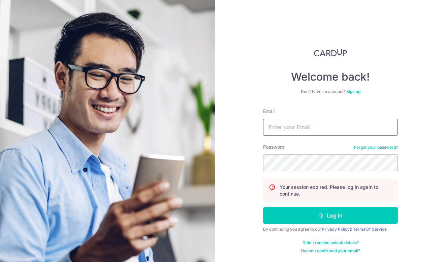
type input "[EMAIL_ADDRESS][DOMAIN_NAME]"
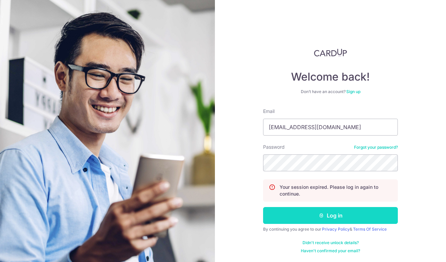
click at [320, 220] on button "Log in" at bounding box center [330, 215] width 135 height 17
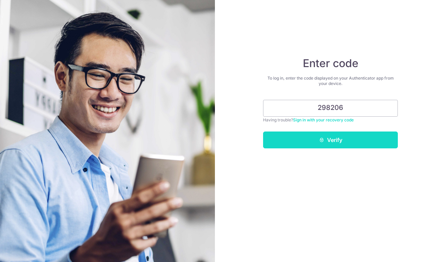
type input "298206"
click at [362, 143] on button "Verify" at bounding box center [330, 139] width 135 height 17
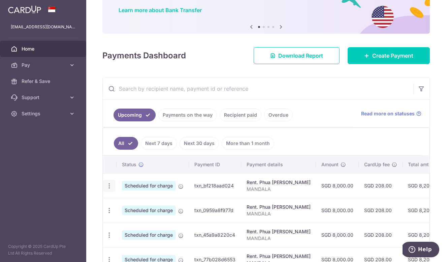
scroll to position [112, 0]
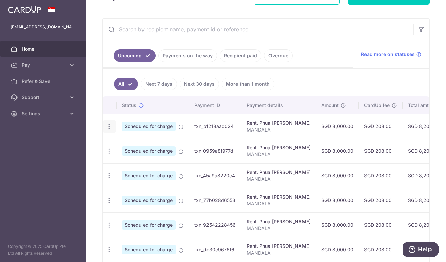
click at [110, 125] on icon "button" at bounding box center [109, 126] width 7 height 7
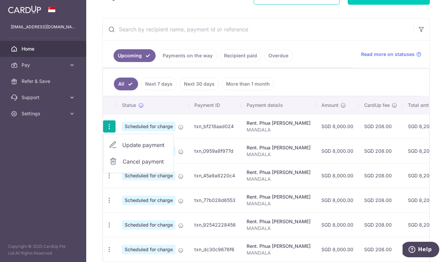
click at [132, 161] on span "Cancel payment" at bounding box center [145, 161] width 45 height 8
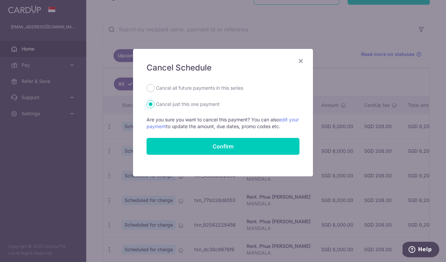
click at [162, 87] on label "Cancel all future payments in this series" at bounding box center [199, 88] width 87 height 8
click at [155, 87] on input "Cancel all future payments in this series" at bounding box center [151, 88] width 8 height 8
radio input "true"
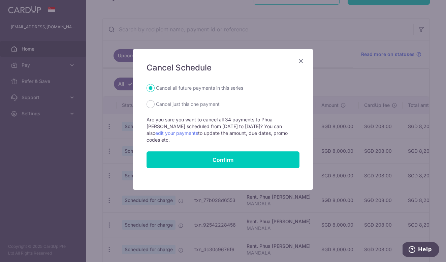
drag, startPoint x: 192, startPoint y: 154, endPoint x: 188, endPoint y: 171, distance: 17.8
click at [188, 171] on div "Cancel Schedule Cancel all future payments in this series Cancel just this one …" at bounding box center [223, 119] width 180 height 141
click at [305, 59] on div "Cancel Schedule Cancel all future payments in this series Cancel just this one …" at bounding box center [223, 119] width 180 height 141
click at [299, 60] on icon "Close" at bounding box center [301, 61] width 8 height 8
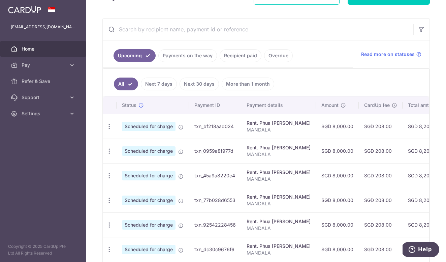
click at [154, 129] on span "Scheduled for charge" at bounding box center [149, 126] width 54 height 9
click at [106, 125] on icon "button" at bounding box center [109, 126] width 7 height 7
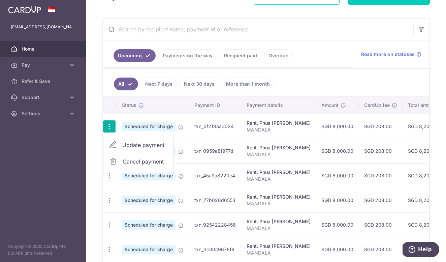
click at [134, 146] on span "Update payment" at bounding box center [145, 145] width 46 height 8
radio input "true"
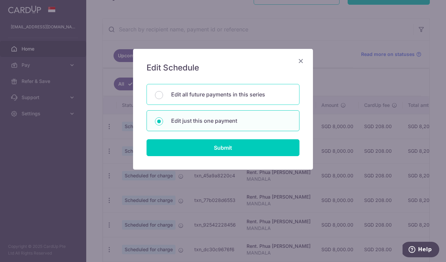
click at [181, 90] on p "Edit all future payments in this series" at bounding box center [231, 94] width 120 height 8
click at [163, 91] on input "Edit all future payments in this series" at bounding box center [159, 95] width 8 height 8
radio input "true"
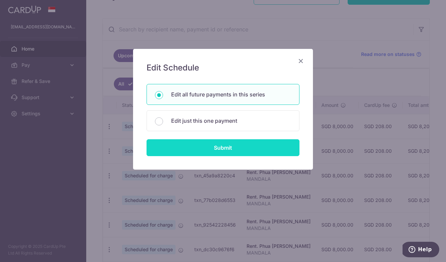
click at [199, 153] on input "Submit" at bounding box center [223, 147] width 153 height 17
radio input "true"
type input "8,000.00"
type input "MANDALA"
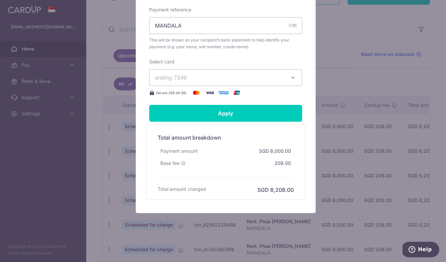
scroll to position [0, 0]
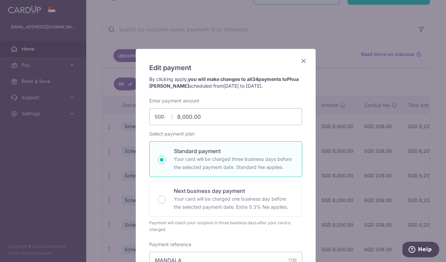
click at [300, 61] on icon "Close" at bounding box center [304, 61] width 8 height 8
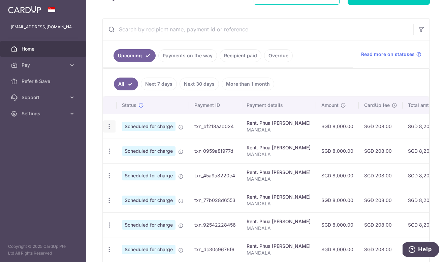
click at [109, 125] on icon "button" at bounding box center [109, 126] width 7 height 7
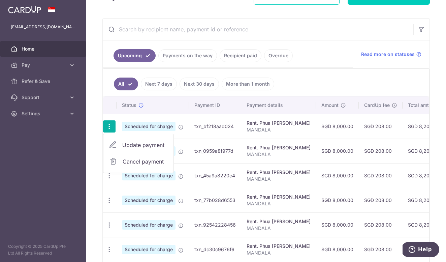
click at [131, 160] on span "Cancel payment" at bounding box center [145, 161] width 45 height 8
radio input "true"
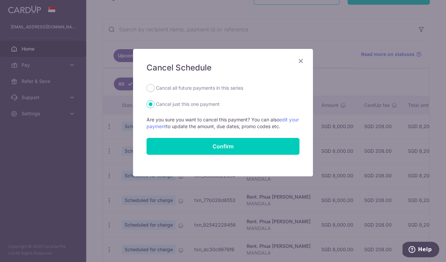
click at [162, 89] on label "Cancel all future payments in this series" at bounding box center [199, 88] width 87 height 8
click at [155, 89] on input "Cancel all future payments in this series" at bounding box center [151, 88] width 8 height 8
radio input "true"
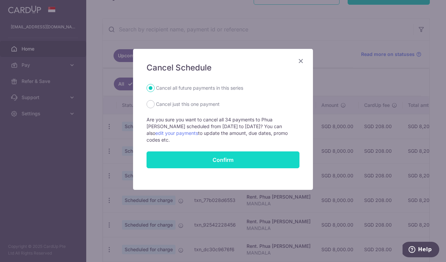
click at [191, 152] on input "Confirm" at bounding box center [223, 159] width 153 height 17
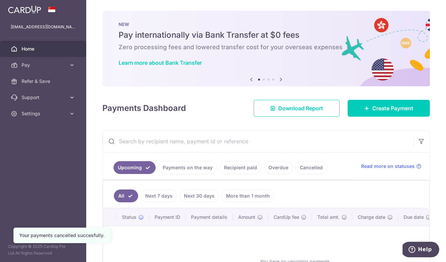
scroll to position [1, 0]
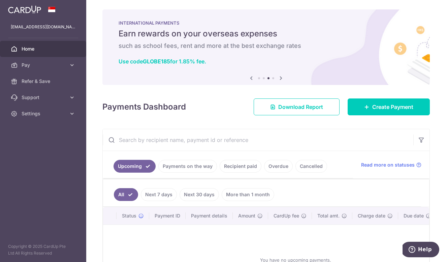
click at [280, 80] on icon at bounding box center [281, 78] width 8 height 8
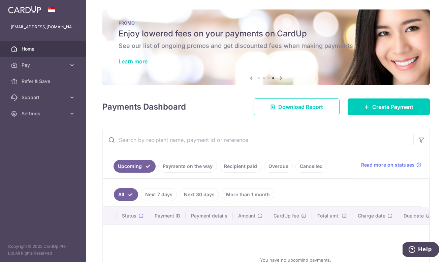
click at [280, 80] on icon at bounding box center [281, 78] width 8 height 8
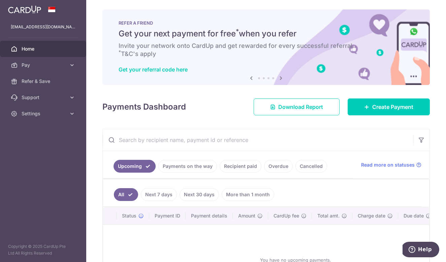
click at [280, 80] on icon at bounding box center [281, 78] width 8 height 8
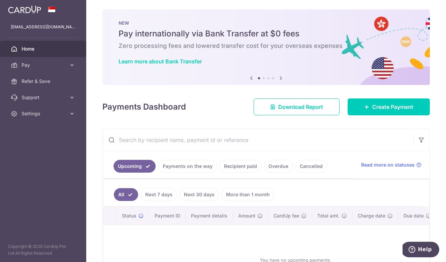
click at [280, 80] on icon at bounding box center [281, 78] width 8 height 8
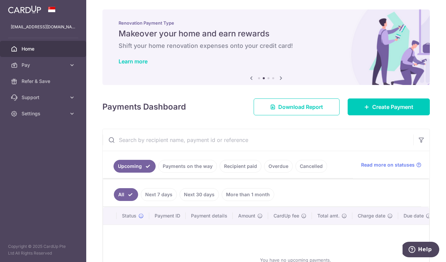
click at [280, 80] on icon at bounding box center [281, 78] width 8 height 8
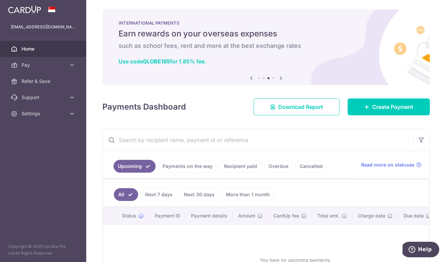
click at [280, 80] on icon at bounding box center [281, 78] width 8 height 8
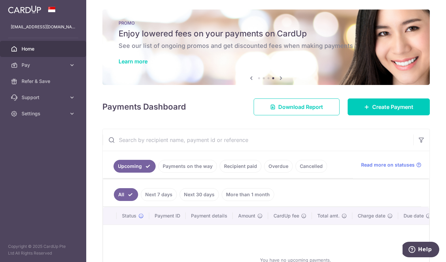
click at [280, 80] on icon at bounding box center [281, 78] width 8 height 8
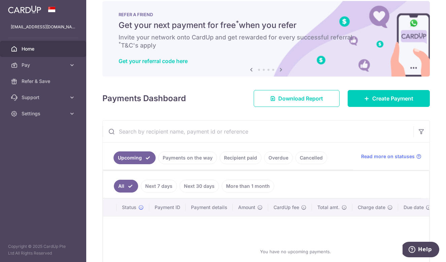
scroll to position [24, 0]
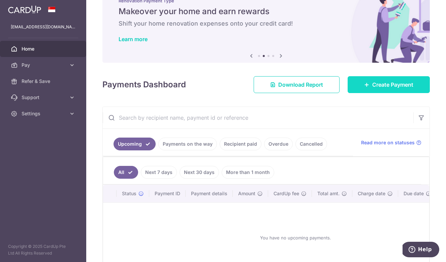
click at [372, 83] on span "Create Payment" at bounding box center [392, 85] width 41 height 8
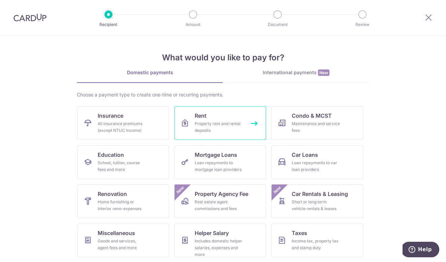
click at [223, 129] on div "Property rent and rental deposits" at bounding box center [219, 126] width 49 height 13
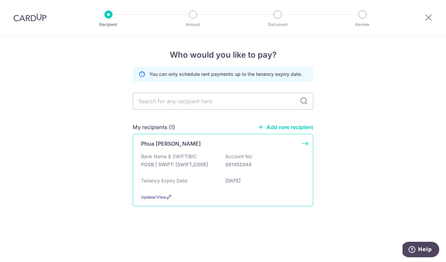
click at [176, 142] on p "Phua [PERSON_NAME]" at bounding box center [171, 144] width 60 height 8
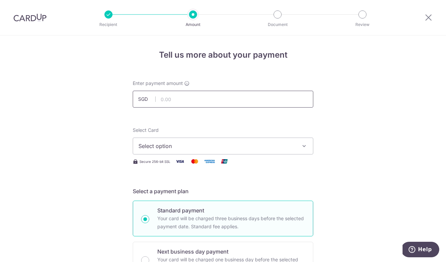
click at [181, 102] on input "text" at bounding box center [223, 99] width 181 height 17
type input "8,000.00"
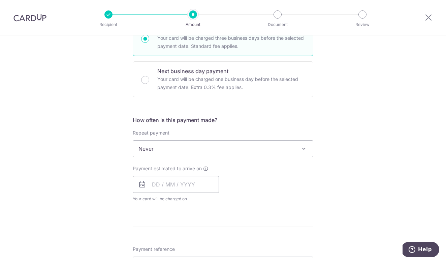
scroll to position [52, 0]
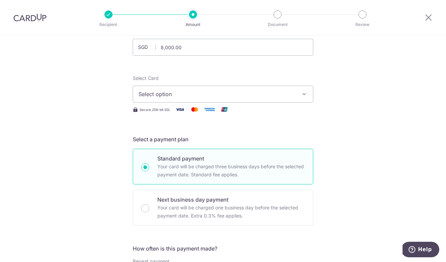
click at [170, 95] on span "Select option" at bounding box center [217, 94] width 157 height 8
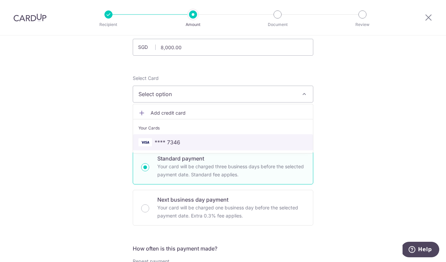
click at [165, 141] on span "**** 7346" at bounding box center [168, 142] width 26 height 8
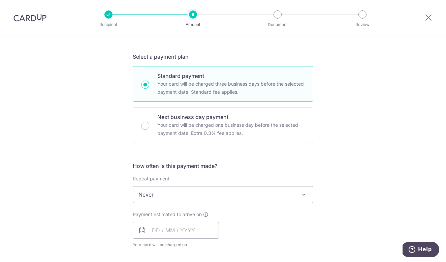
scroll to position [188, 0]
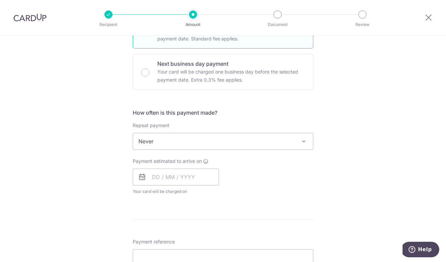
click at [165, 145] on span "Never" at bounding box center [223, 141] width 180 height 16
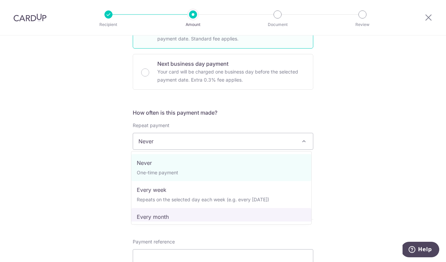
select select "3"
type input "30/06/2028"
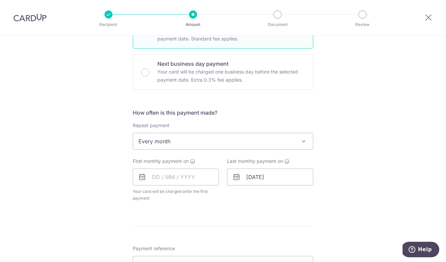
click at [90, 165] on div "Tell us more about your payment Enter payment amount SGD 8,000.00 8000.00 Selec…" at bounding box center [223, 156] width 446 height 616
click at [185, 179] on input "text" at bounding box center [176, 177] width 86 height 17
click at [225, 194] on link "Next" at bounding box center [228, 195] width 8 height 8
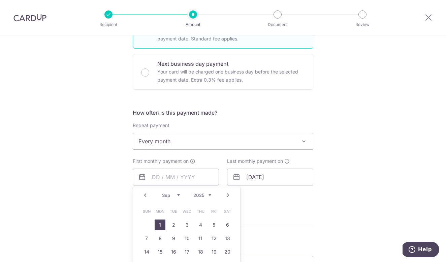
click at [158, 223] on link "1" at bounding box center [160, 224] width 11 height 11
type input "[DATE]"
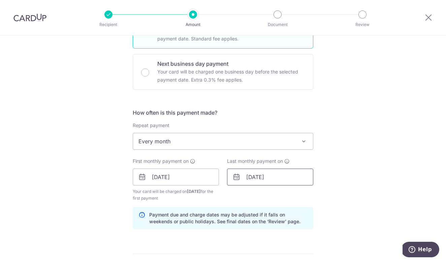
click at [261, 178] on input "30/06/2028" at bounding box center [270, 177] width 86 height 17
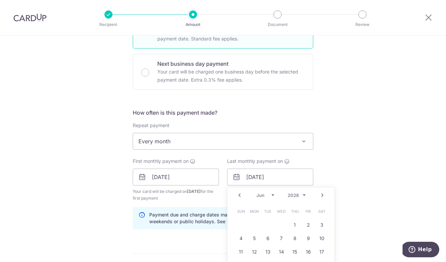
click at [338, 164] on div "Tell us more about your payment Enter payment amount SGD 8,000.00 8000.00 Selec…" at bounding box center [223, 170] width 446 height 644
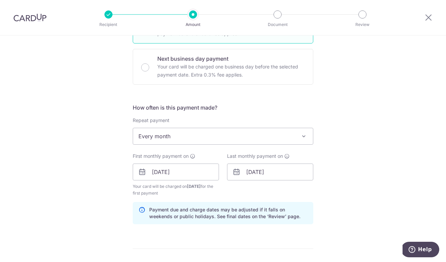
scroll to position [205, 0]
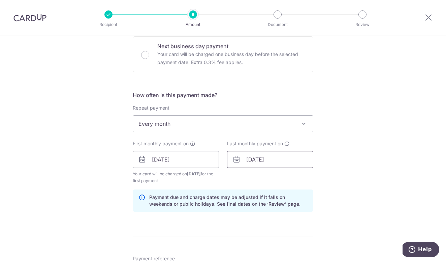
click at [253, 164] on input "30/06/2028" at bounding box center [270, 159] width 86 height 17
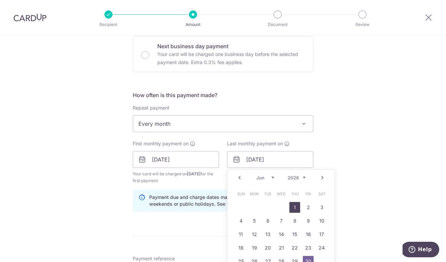
click at [293, 207] on link "1" at bounding box center [294, 207] width 11 height 11
type input "01/06/2028"
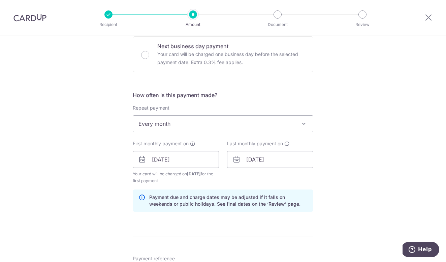
click at [351, 170] on div "Tell us more about your payment Enter payment amount SGD 8,000.00 8000.00 Selec…" at bounding box center [223, 152] width 446 height 644
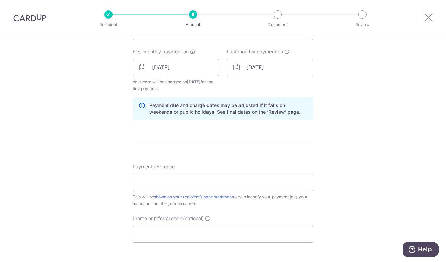
scroll to position [362, 0]
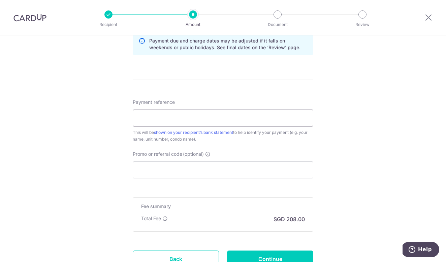
click at [228, 119] on input "Payment reference" at bounding box center [223, 118] width 181 height 17
type input "MANDALA"
click at [153, 171] on input "Promo or referral code (optional)" at bounding box center [223, 169] width 181 height 17
paste input "SAVERENT179"
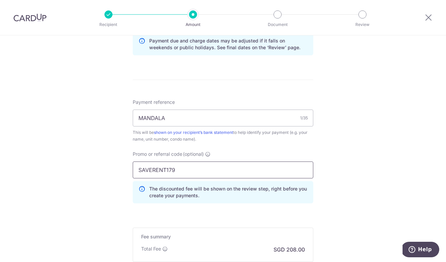
type input "SAVERENT179"
click at [98, 183] on div "Tell us more about your payment Enter payment amount SGD 8,000.00 8000.00 Selec…" at bounding box center [223, 11] width 446 height 674
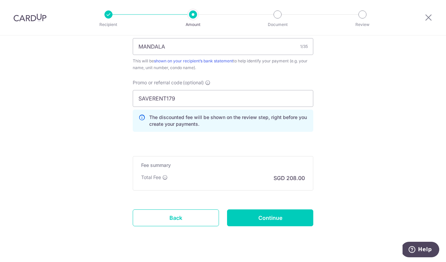
scroll to position [448, 0]
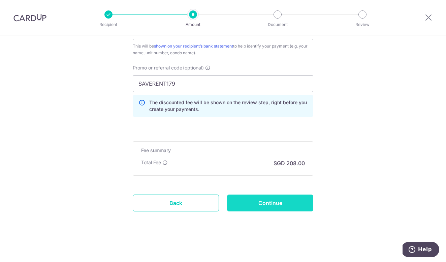
click at [239, 204] on input "Continue" at bounding box center [270, 202] width 86 height 17
type input "Create Schedule"
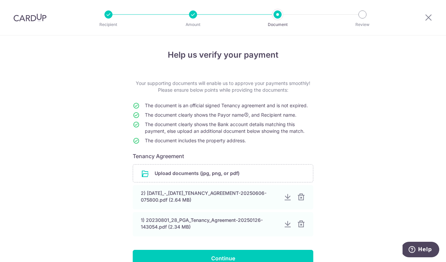
scroll to position [46, 0]
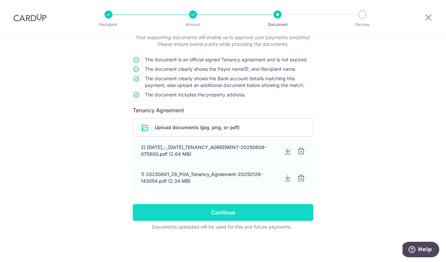
click at [188, 215] on input "Continue" at bounding box center [223, 212] width 181 height 17
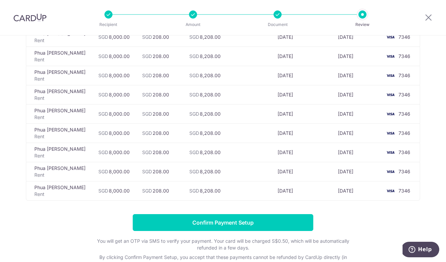
scroll to position [609, 0]
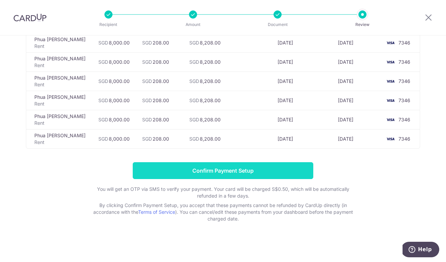
click at [178, 171] on input "Confirm Payment Setup" at bounding box center [223, 170] width 181 height 17
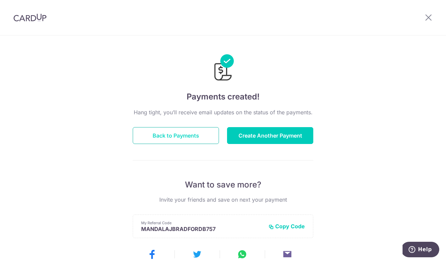
click at [151, 133] on button "Back to Payments" at bounding box center [176, 135] width 86 height 17
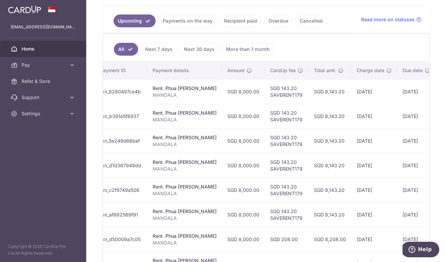
scroll to position [196, 0]
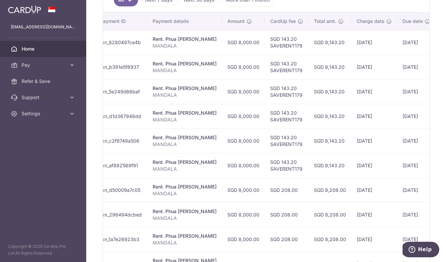
drag, startPoint x: 277, startPoint y: 190, endPoint x: 261, endPoint y: 190, distance: 16.5
click at [265, 190] on td "SGD 208.00" at bounding box center [287, 190] width 44 height 25
copy td "208.00"
